Goal: Task Accomplishment & Management: Use online tool/utility

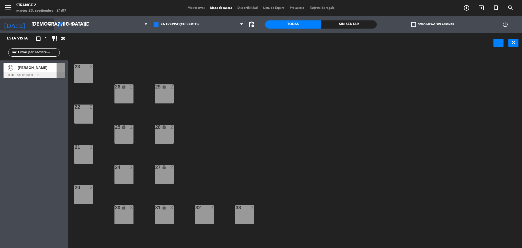
click at [42, 28] on input "[DEMOGRAPHIC_DATA][DATE]" at bounding box center [60, 24] width 63 height 11
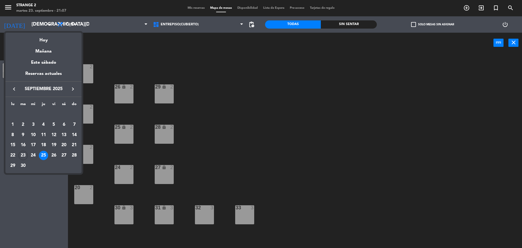
click at [206, 74] on div at bounding box center [261, 124] width 522 height 248
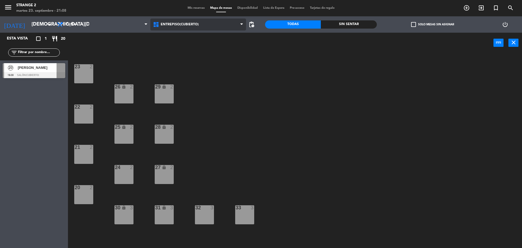
click at [174, 24] on span "Entrepiso(Cubierto)" at bounding box center [180, 25] width 38 height 4
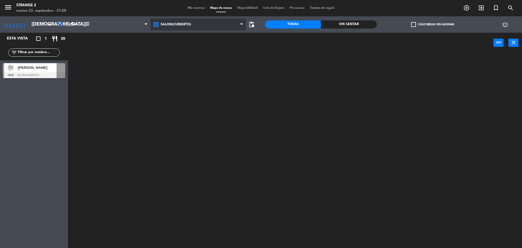
click at [177, 51] on ng-component "menu Strange 2 [DATE] 23. septiembre - 21:08 Mis reservas Mapa de mesas Disponi…" at bounding box center [261, 124] width 522 height 249
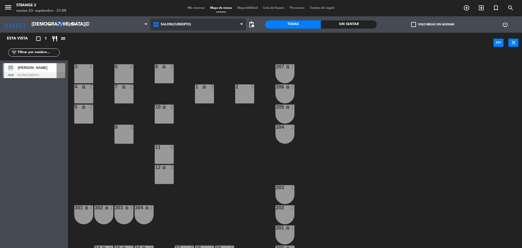
scroll to position [15, 0]
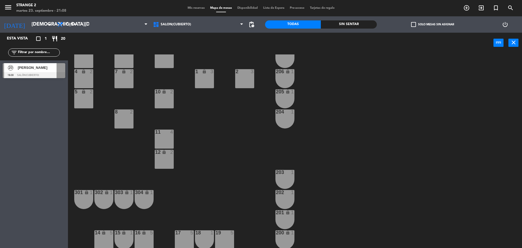
click at [42, 69] on span "[PERSON_NAME]" at bounding box center [37, 68] width 39 height 6
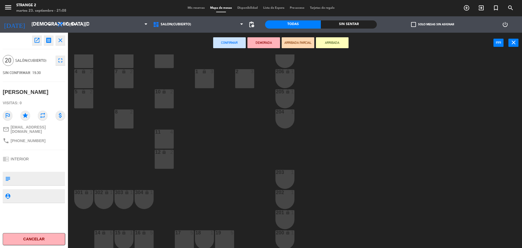
click at [104, 241] on div "14 lock 5" at bounding box center [103, 239] width 19 height 19
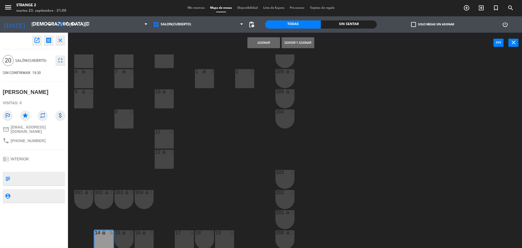
click at [126, 241] on div "15 lock 1" at bounding box center [123, 239] width 19 height 19
click at [144, 240] on div "16 lock 5" at bounding box center [144, 239] width 19 height 19
click at [186, 236] on div "17 5" at bounding box center [184, 239] width 19 height 19
click at [204, 238] on div "18 1" at bounding box center [204, 239] width 19 height 19
click at [223, 239] on div "19 5" at bounding box center [224, 239] width 19 height 19
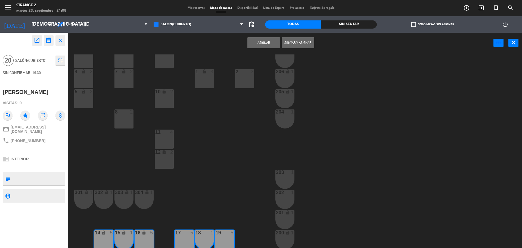
click at [258, 44] on button "Asignar" at bounding box center [263, 42] width 33 height 11
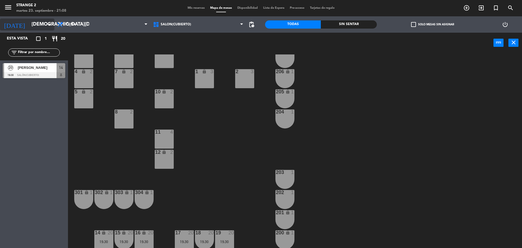
click at [35, 28] on input "[DEMOGRAPHIC_DATA][DATE]" at bounding box center [60, 24] width 63 height 11
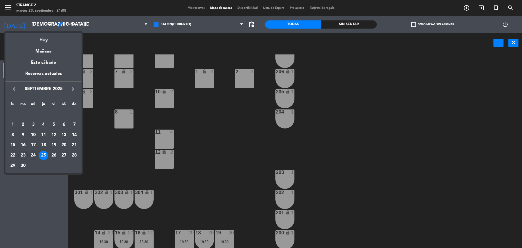
click at [32, 159] on div "24" at bounding box center [33, 155] width 9 height 9
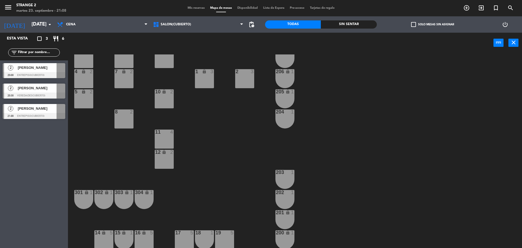
click at [42, 73] on div at bounding box center [34, 75] width 63 height 6
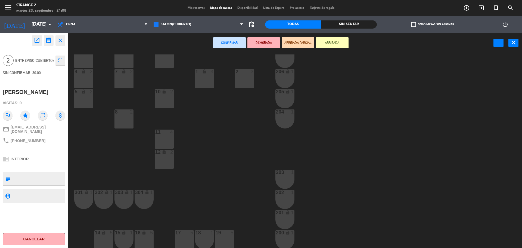
click at [125, 125] on div "8 2" at bounding box center [123, 118] width 19 height 19
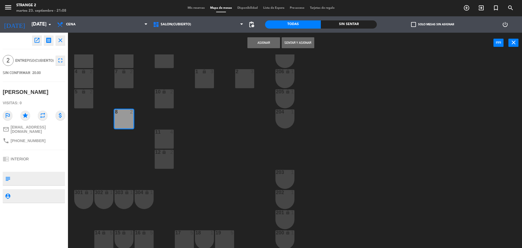
click at [260, 44] on button "Asignar" at bounding box center [263, 42] width 33 height 11
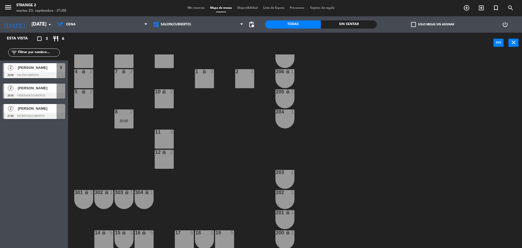
click at [49, 91] on div "[PERSON_NAME]" at bounding box center [36, 87] width 39 height 9
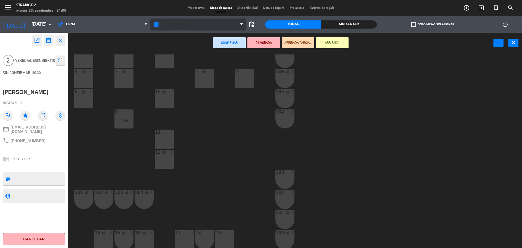
click at [184, 24] on span "Salón(Cubierto)" at bounding box center [176, 25] width 30 height 4
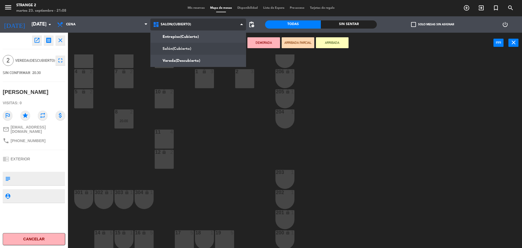
click at [183, 61] on ng-component "menu Strange 2 [DATE] 23. septiembre - 21:08 Mis reservas Mapa de mesas Disponi…" at bounding box center [261, 124] width 522 height 249
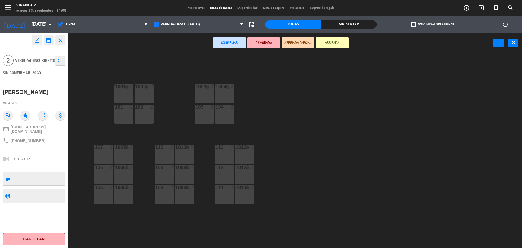
click at [222, 199] on div "111 2" at bounding box center [224, 194] width 19 height 19
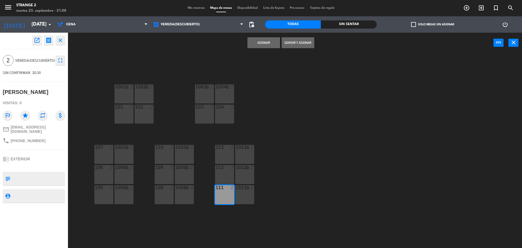
click at [244, 197] on div "1011 lock 2" at bounding box center [244, 194] width 19 height 19
click at [263, 42] on button "Asignar" at bounding box center [263, 42] width 33 height 11
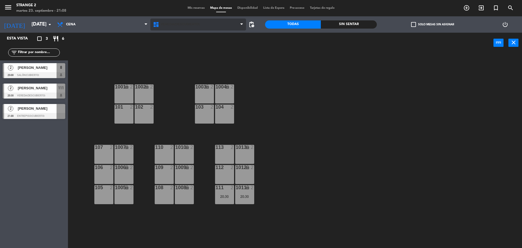
click at [177, 28] on span "Vereda(Descubierto)" at bounding box center [198, 24] width 96 height 12
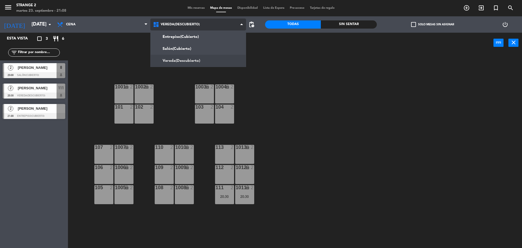
click at [178, 45] on ng-component "menu Strange 2 [DATE] 23. septiembre - 21:08 Mis reservas Mapa de mesas Disponi…" at bounding box center [261, 124] width 522 height 249
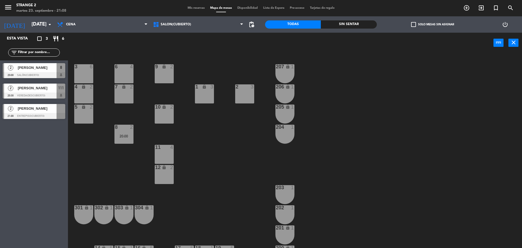
click at [47, 110] on span "[PERSON_NAME]" at bounding box center [37, 109] width 39 height 6
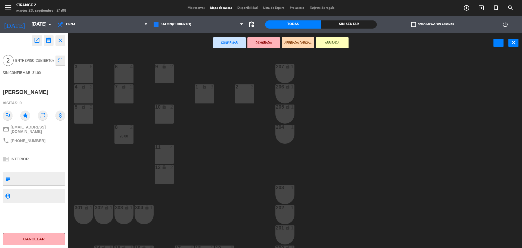
click at [243, 98] on div "2 3" at bounding box center [244, 93] width 19 height 19
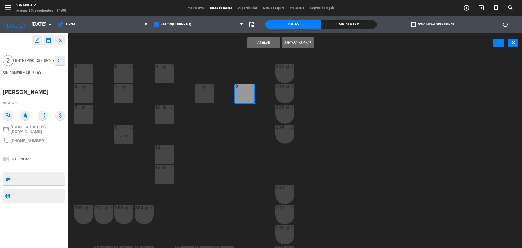
click at [253, 44] on button "Asignar" at bounding box center [263, 42] width 33 height 11
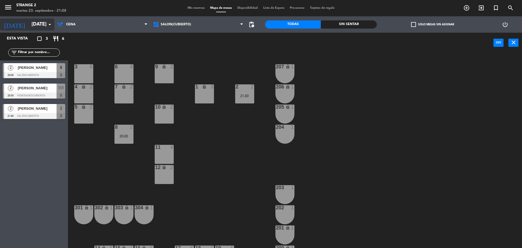
click at [29, 21] on input "[DATE]" at bounding box center [60, 24] width 63 height 11
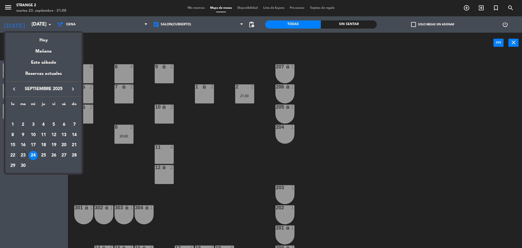
click at [54, 154] on div "26" at bounding box center [53, 155] width 9 height 9
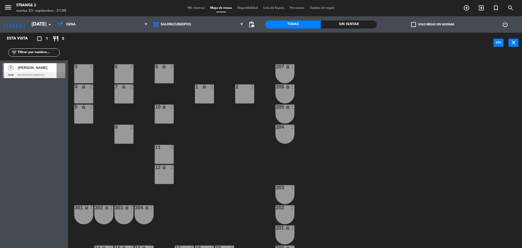
click at [49, 70] on span "[PERSON_NAME]" at bounding box center [37, 68] width 39 height 6
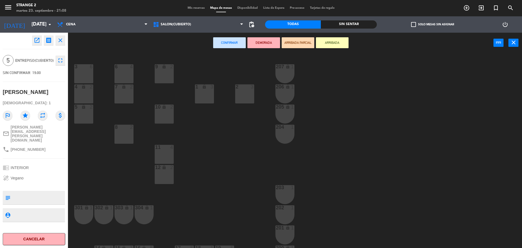
click at [165, 175] on div "12 lock 2" at bounding box center [164, 174] width 19 height 19
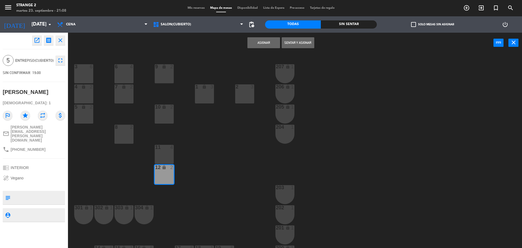
click at [168, 176] on div "12 lock 2" at bounding box center [164, 174] width 19 height 19
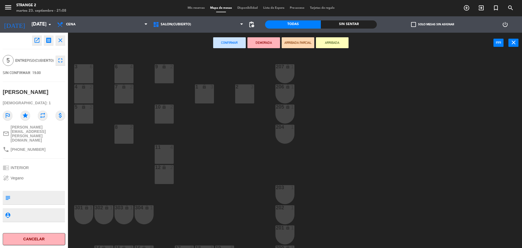
click at [130, 98] on div "7 lock 2" at bounding box center [123, 93] width 19 height 19
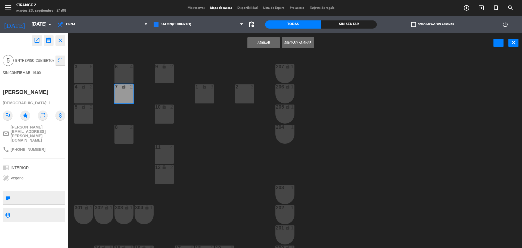
click at [127, 76] on div "6 4" at bounding box center [123, 73] width 19 height 19
click at [263, 44] on button "Asignar" at bounding box center [263, 42] width 33 height 11
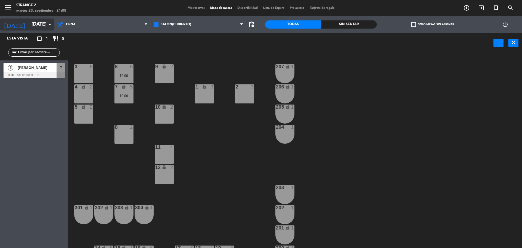
click at [35, 20] on input "[DATE]" at bounding box center [60, 24] width 63 height 11
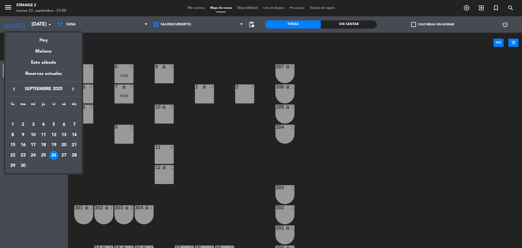
click at [64, 155] on div "27" at bounding box center [63, 155] width 9 height 9
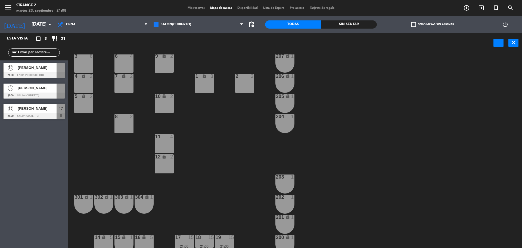
scroll to position [15, 0]
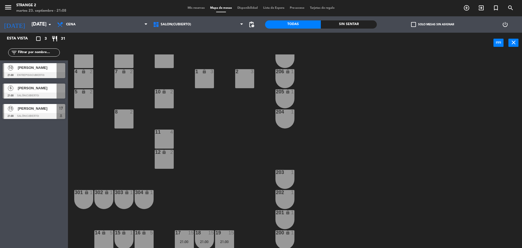
click at [50, 69] on span "[PERSON_NAME]" at bounding box center [37, 68] width 39 height 6
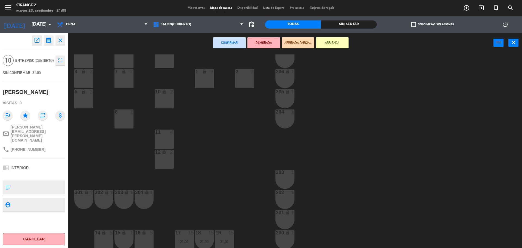
click at [143, 240] on div "16 lock 5" at bounding box center [144, 239] width 19 height 19
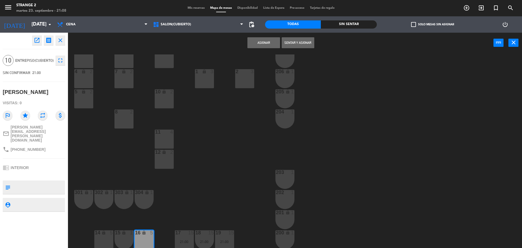
click at [120, 240] on div "15 lock 1" at bounding box center [123, 239] width 19 height 19
click at [98, 240] on div "14 lock 5" at bounding box center [103, 239] width 19 height 19
click at [266, 43] on button "Asignar" at bounding box center [263, 42] width 33 height 11
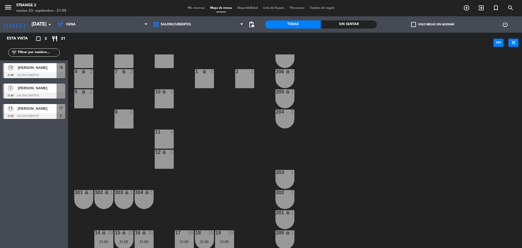
click at [54, 90] on span "[PERSON_NAME]" at bounding box center [37, 88] width 39 height 6
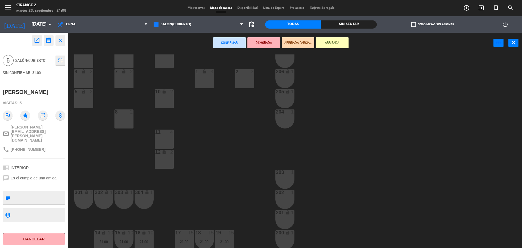
click at [83, 103] on div "5 lock 2" at bounding box center [83, 98] width 19 height 19
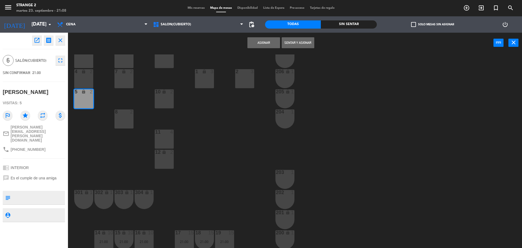
click at [85, 82] on div "4 lock 2" at bounding box center [83, 78] width 19 height 19
click at [86, 58] on div "3 6" at bounding box center [83, 58] width 19 height 19
click at [265, 42] on button "Asignar" at bounding box center [263, 42] width 33 height 11
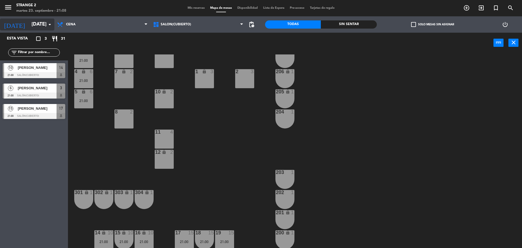
click at [49, 23] on icon "arrow_drop_down" at bounding box center [50, 24] width 7 height 7
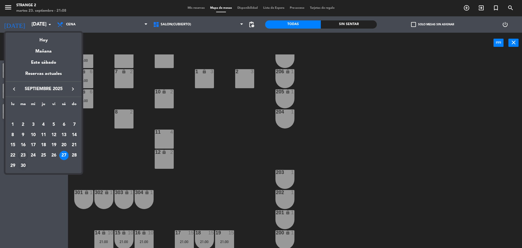
click at [20, 165] on div "30" at bounding box center [22, 165] width 9 height 9
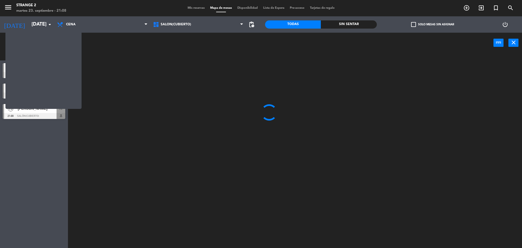
scroll to position [0, 0]
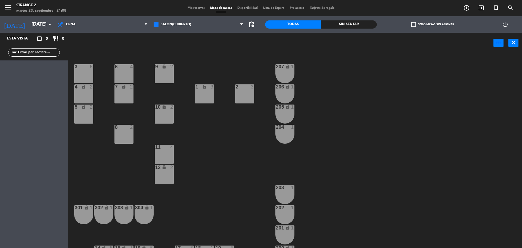
click at [25, 30] on div "[DATE] [DATE] arrow_drop_down" at bounding box center [27, 24] width 54 height 16
click at [29, 27] on input "[DATE]" at bounding box center [60, 24] width 63 height 11
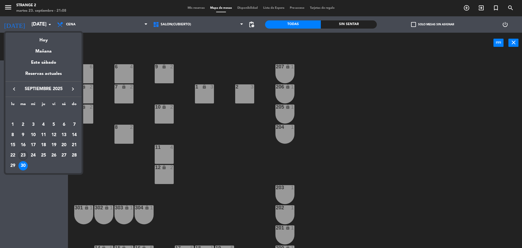
click at [23, 153] on div "23" at bounding box center [22, 155] width 9 height 9
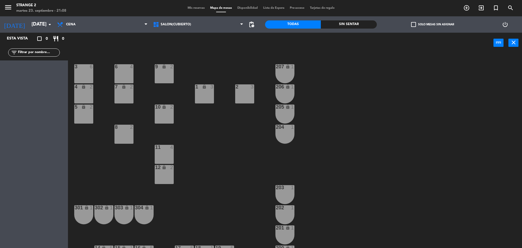
type input "[DATE]"
